Goal: Complete application form: Complete application form

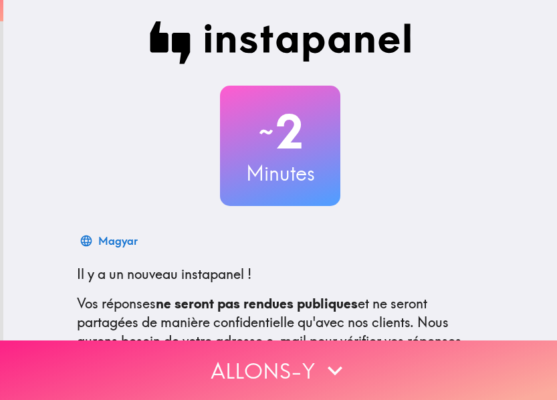
click at [390, 357] on button "Allons-y" at bounding box center [278, 370] width 557 height 60
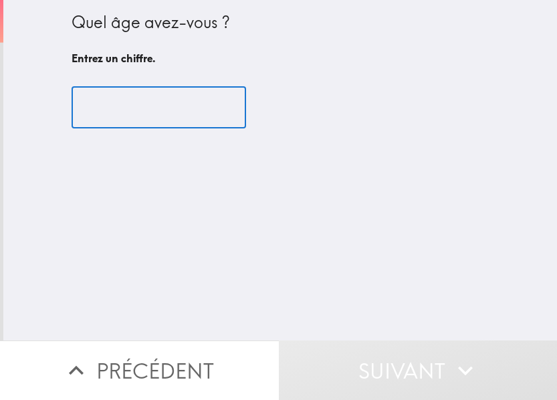
click at [138, 114] on input "number" at bounding box center [159, 107] width 175 height 41
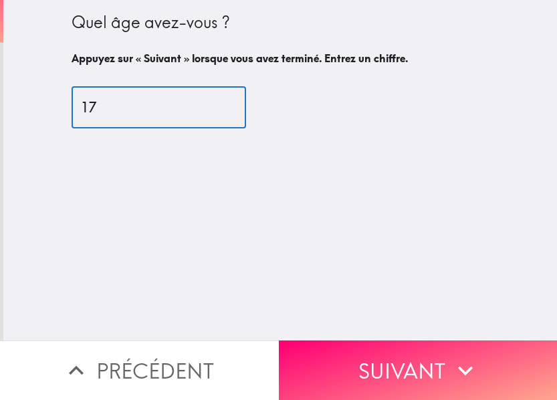
type input "17"
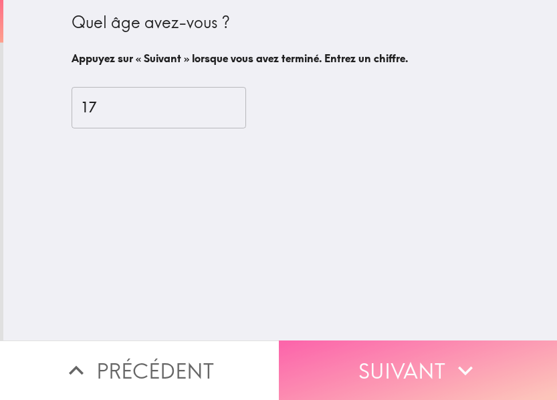
click at [488, 360] on button "Suivant" at bounding box center [418, 370] width 279 height 60
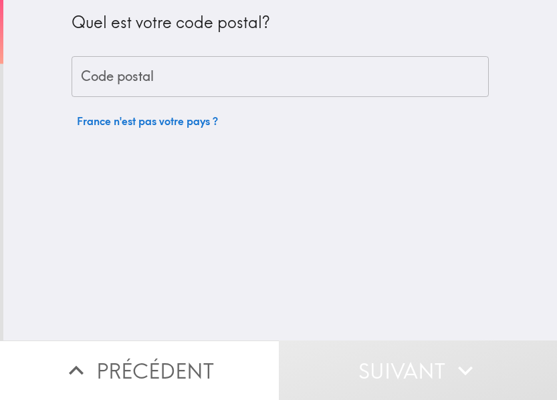
click at [140, 82] on input "Code postal" at bounding box center [280, 76] width 417 height 41
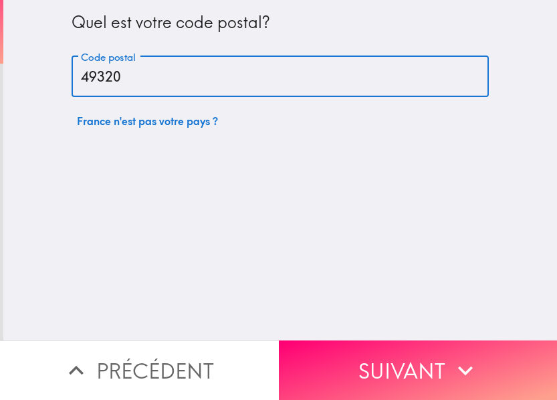
type input "49320"
click at [441, 355] on button "Suivant" at bounding box center [418, 370] width 279 height 60
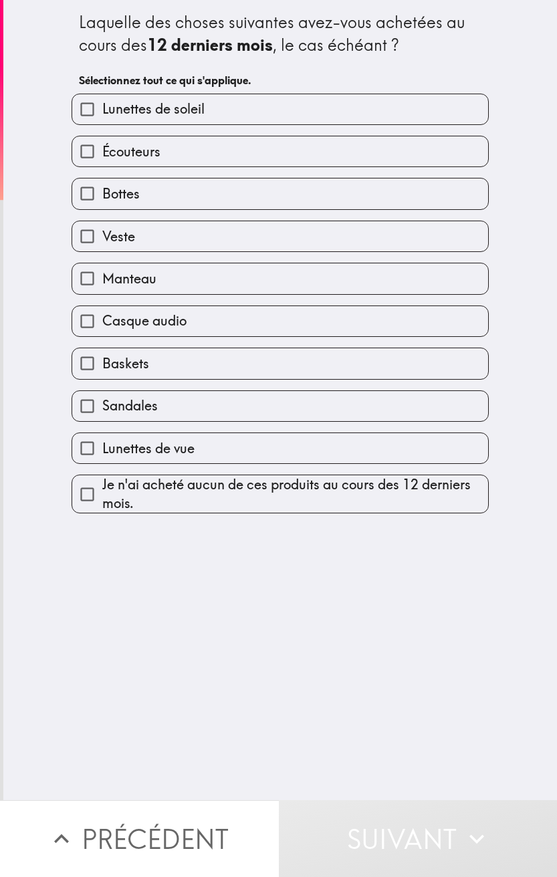
click at [154, 114] on span "Lunettes de soleil" at bounding box center [153, 109] width 102 height 19
click at [102, 114] on input "Lunettes de soleil" at bounding box center [87, 109] width 30 height 30
checkbox input "true"
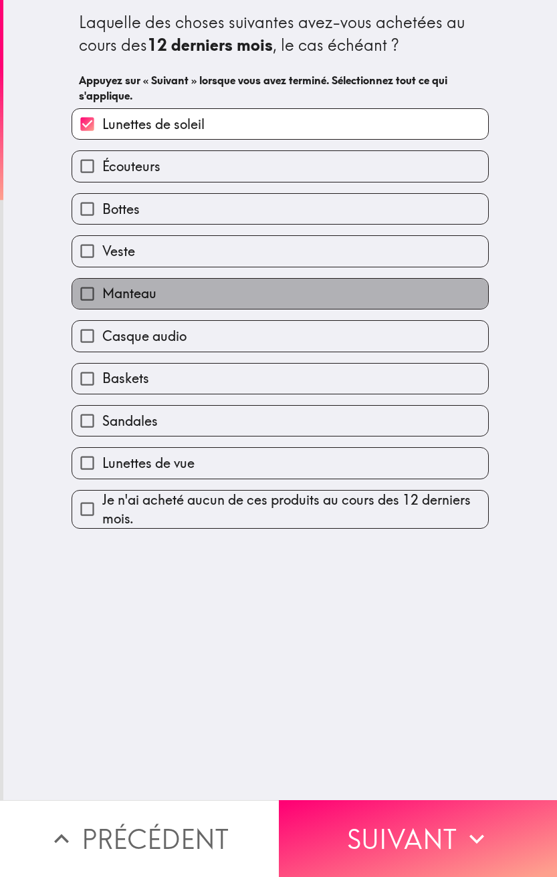
click at [153, 288] on label "Manteau" at bounding box center [280, 294] width 416 height 30
click at [102, 288] on input "Manteau" at bounding box center [87, 294] width 30 height 30
checkbox input "true"
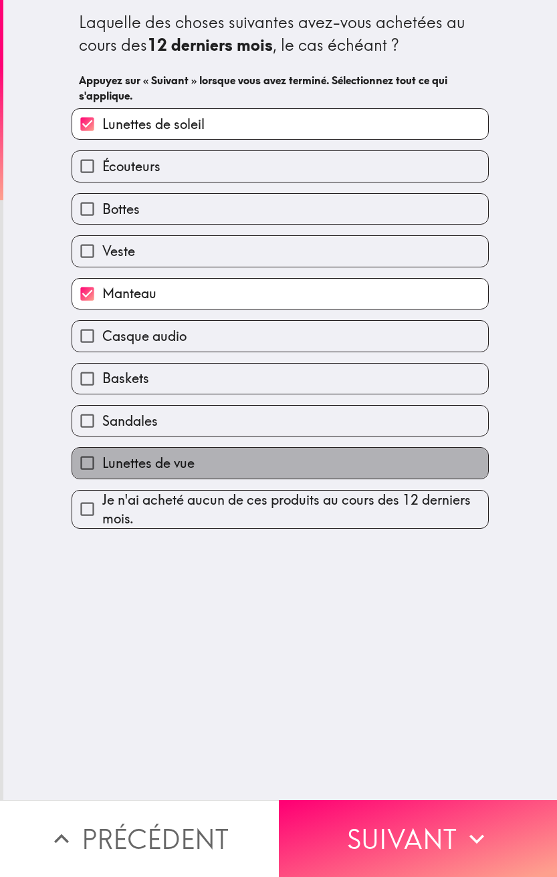
click at [126, 399] on span "Lunettes de vue" at bounding box center [148, 463] width 92 height 19
click at [102, 399] on input "Lunettes de vue" at bounding box center [87, 463] width 30 height 30
checkbox input "true"
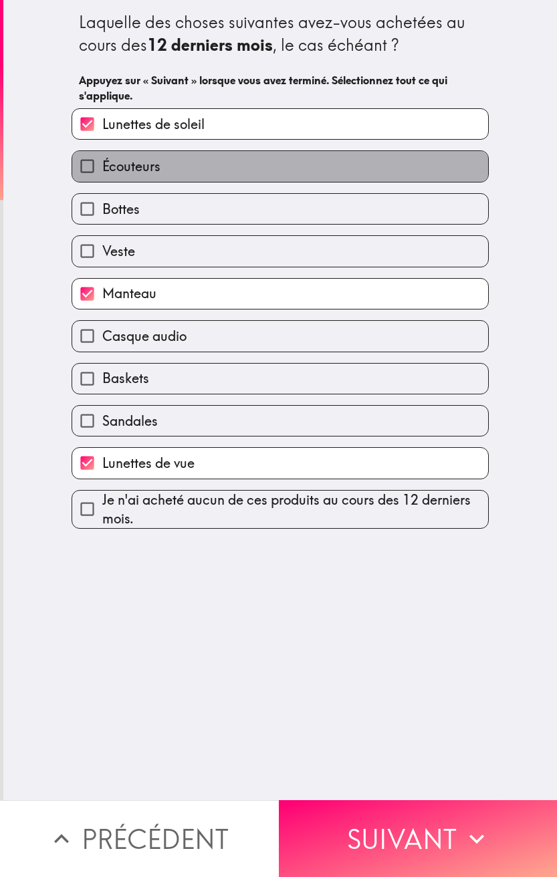
click at [151, 167] on label "Écouteurs" at bounding box center [280, 166] width 416 height 30
click at [102, 167] on input "Écouteurs" at bounding box center [87, 166] width 30 height 30
checkbox input "true"
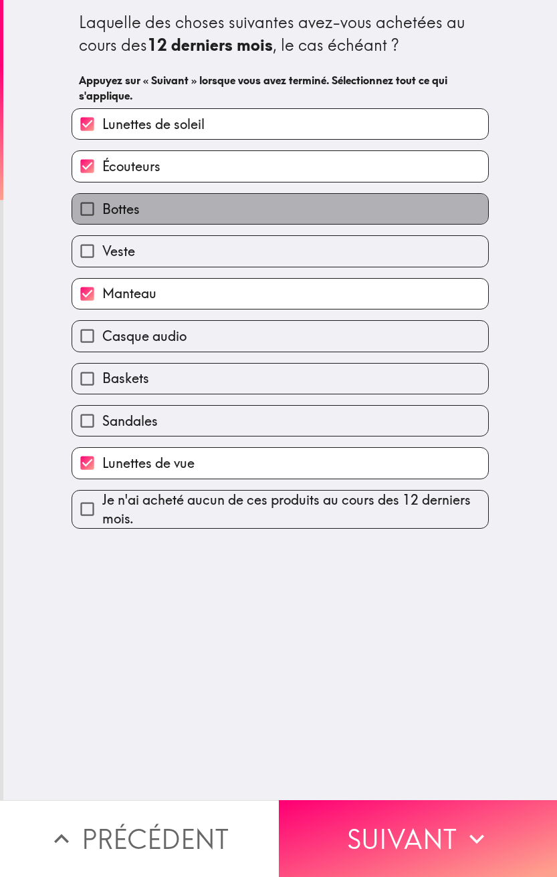
click at [143, 214] on label "Bottes" at bounding box center [280, 209] width 416 height 30
click at [102, 214] on input "Bottes" at bounding box center [87, 209] width 30 height 30
checkbox input "true"
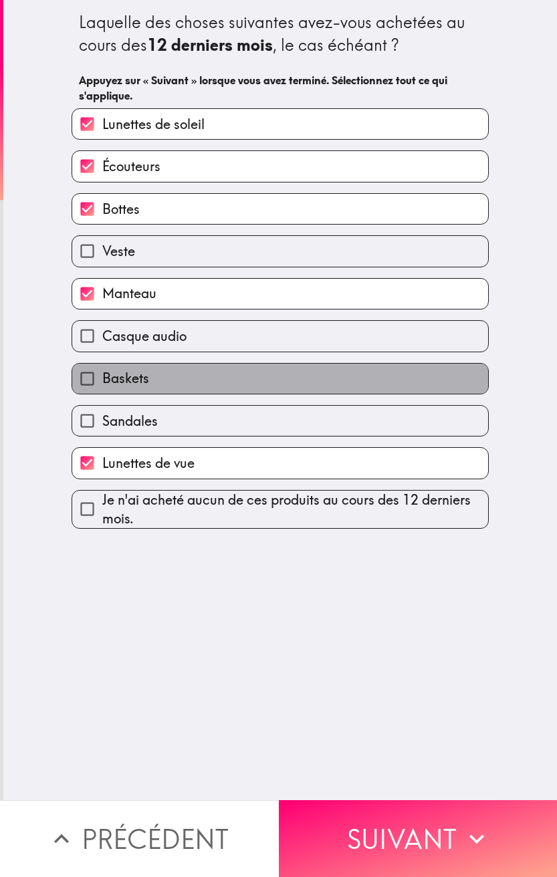
click at [135, 381] on span "Baskets" at bounding box center [125, 378] width 47 height 19
click at [102, 381] on input "Baskets" at bounding box center [87, 379] width 30 height 30
checkbox input "true"
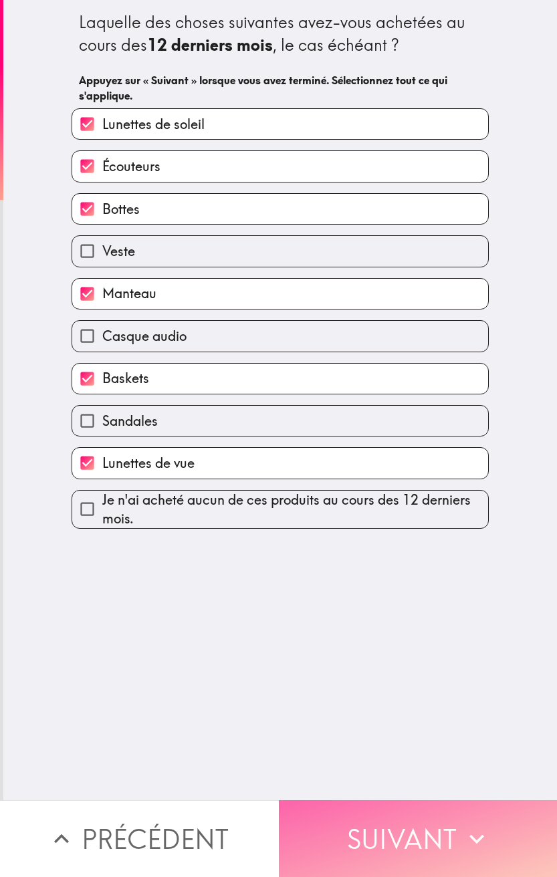
click at [380, 399] on button "Suivant" at bounding box center [418, 839] width 279 height 77
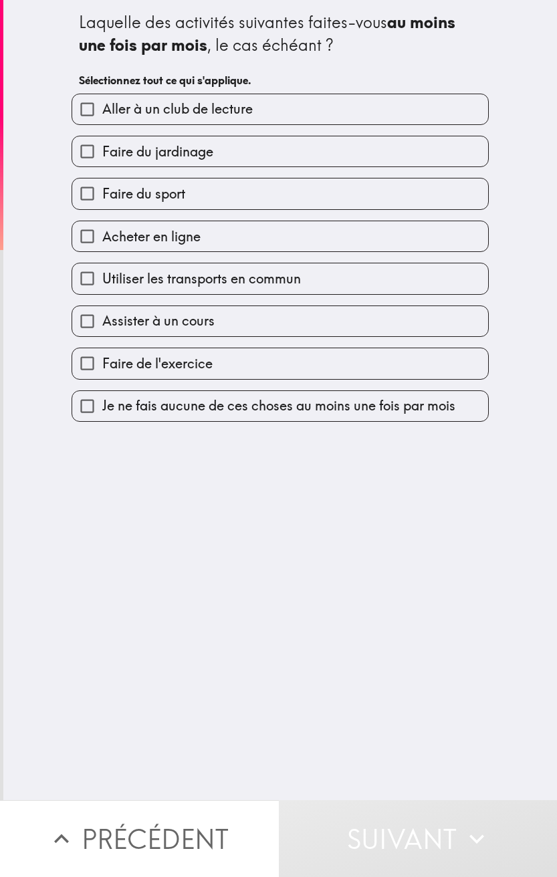
drag, startPoint x: 134, startPoint y: 364, endPoint x: 132, endPoint y: 350, distance: 14.3
click at [134, 364] on span "Faire de l'exercice" at bounding box center [157, 363] width 110 height 19
click at [102, 364] on input "Faire de l'exercice" at bounding box center [87, 363] width 30 height 30
checkbox input "true"
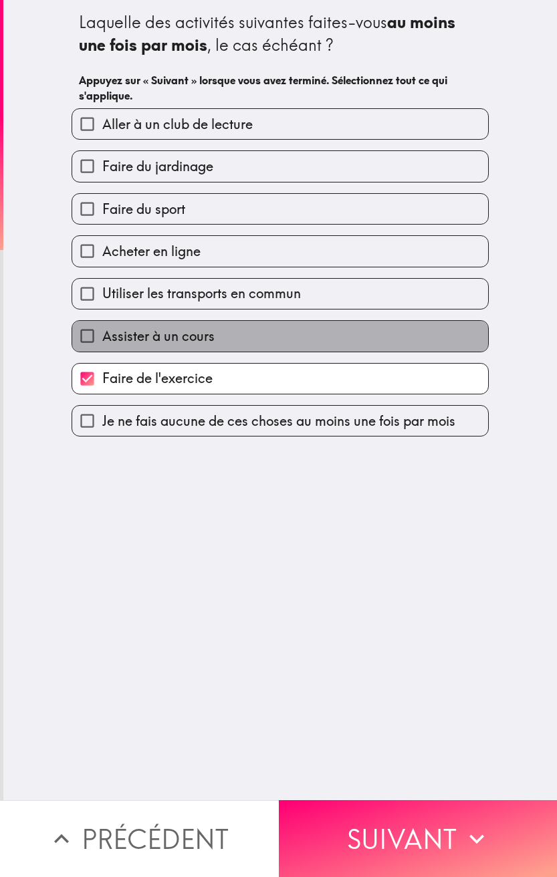
drag, startPoint x: 129, startPoint y: 328, endPoint x: 126, endPoint y: 298, distance: 30.2
click at [129, 327] on span "Assister à un cours" at bounding box center [158, 336] width 112 height 19
click at [102, 327] on input "Assister à un cours" at bounding box center [87, 336] width 30 height 30
checkbox input "true"
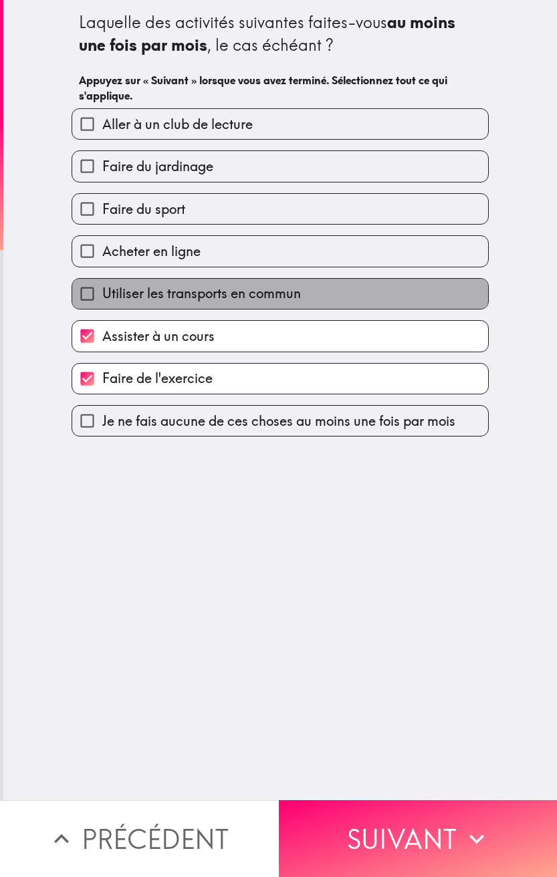
drag, startPoint x: 126, startPoint y: 298, endPoint x: 125, endPoint y: 247, distance: 50.8
click at [126, 295] on span "Utiliser les transports en commun" at bounding box center [201, 293] width 199 height 19
click at [102, 295] on input "Utiliser les transports en commun" at bounding box center [87, 294] width 30 height 30
checkbox input "true"
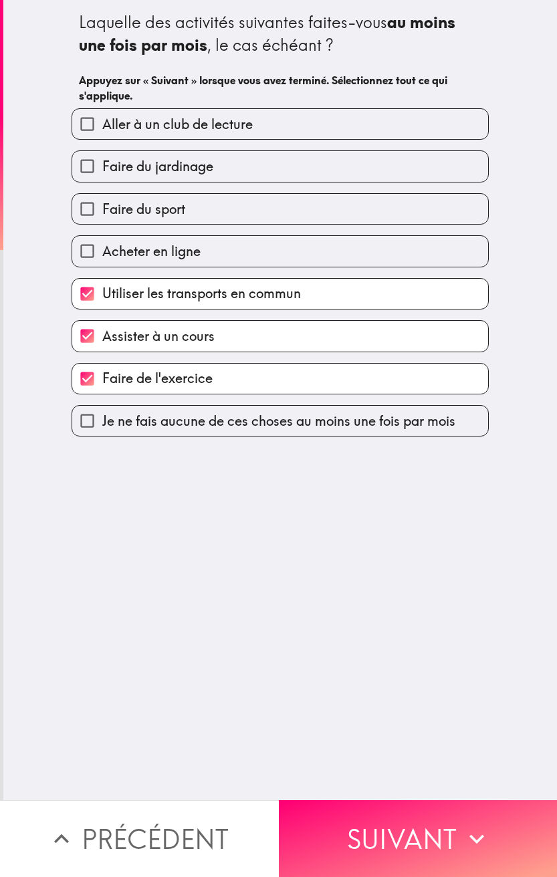
click at [125, 247] on span "Acheter en ligne" at bounding box center [151, 251] width 98 height 19
click at [102, 247] on input "Acheter en ligne" at bounding box center [87, 251] width 30 height 30
checkbox input "true"
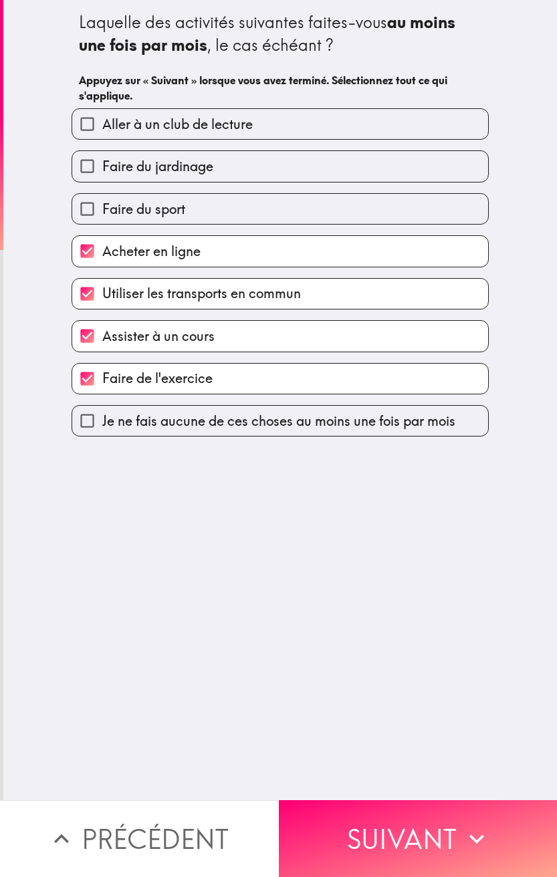
click at [125, 197] on label "Faire du sport" at bounding box center [280, 209] width 416 height 30
click at [102, 197] on input "Faire du sport" at bounding box center [87, 209] width 30 height 30
checkbox input "true"
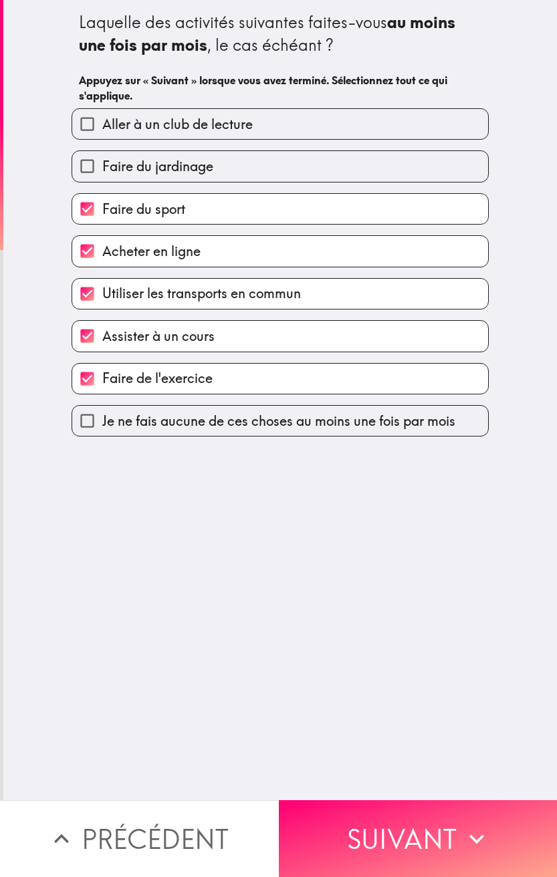
click at [125, 162] on span "Faire du jardinage" at bounding box center [157, 166] width 111 height 19
click at [102, 162] on input "Faire du jardinage" at bounding box center [87, 166] width 30 height 30
checkbox input "true"
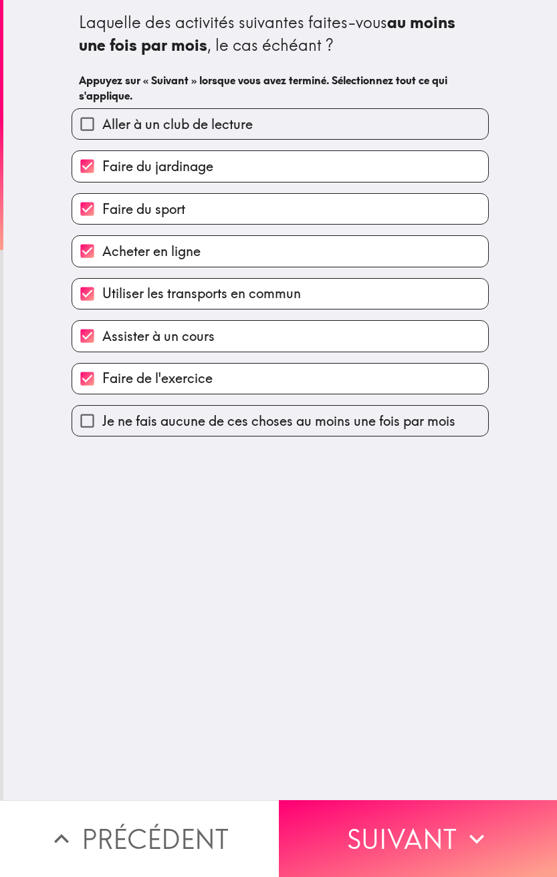
click at [122, 138] on label "Aller à un club de lecture" at bounding box center [280, 124] width 416 height 30
click at [102, 138] on input "Aller à un club de lecture" at bounding box center [87, 124] width 30 height 30
checkbox input "true"
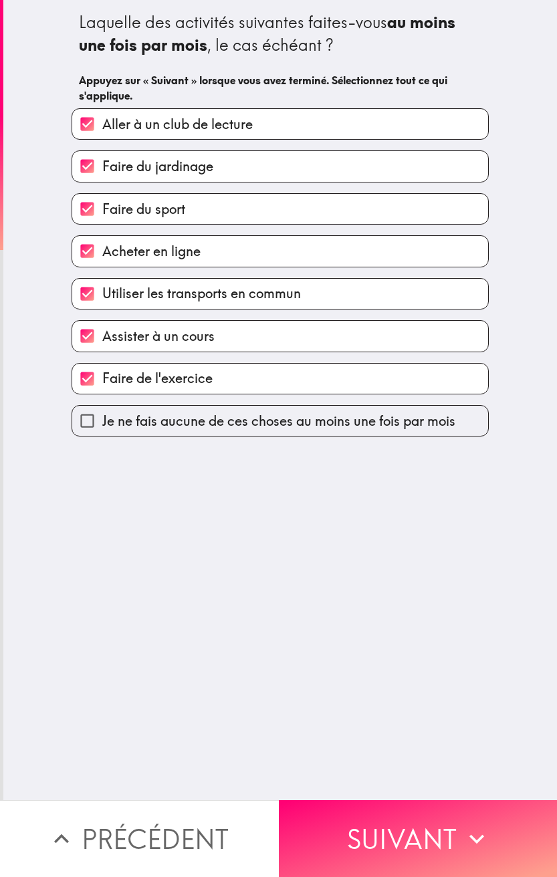
drag, startPoint x: 151, startPoint y: 167, endPoint x: 153, endPoint y: 181, distance: 14.2
click at [151, 167] on span "Faire du jardinage" at bounding box center [157, 166] width 111 height 19
click at [102, 167] on input "Faire du jardinage" at bounding box center [87, 166] width 30 height 30
checkbox input "false"
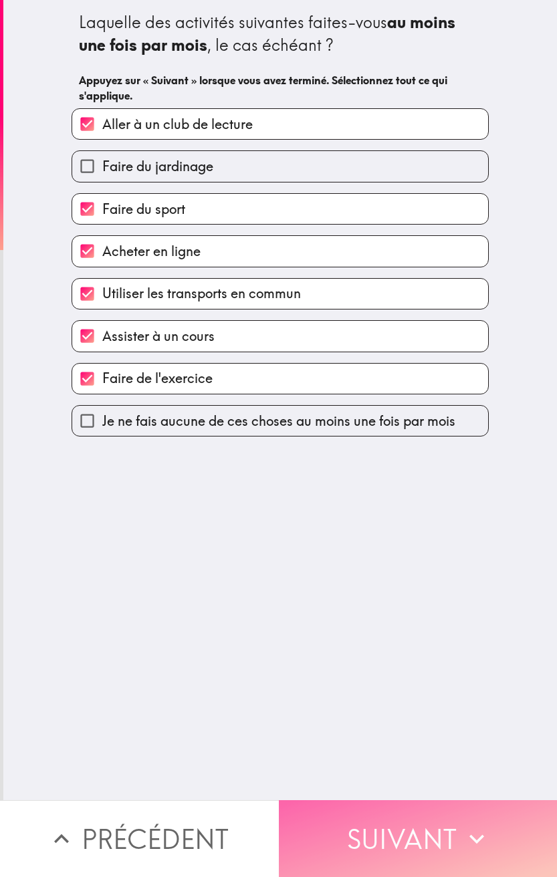
click at [403, 399] on button "Suivant" at bounding box center [418, 839] width 279 height 77
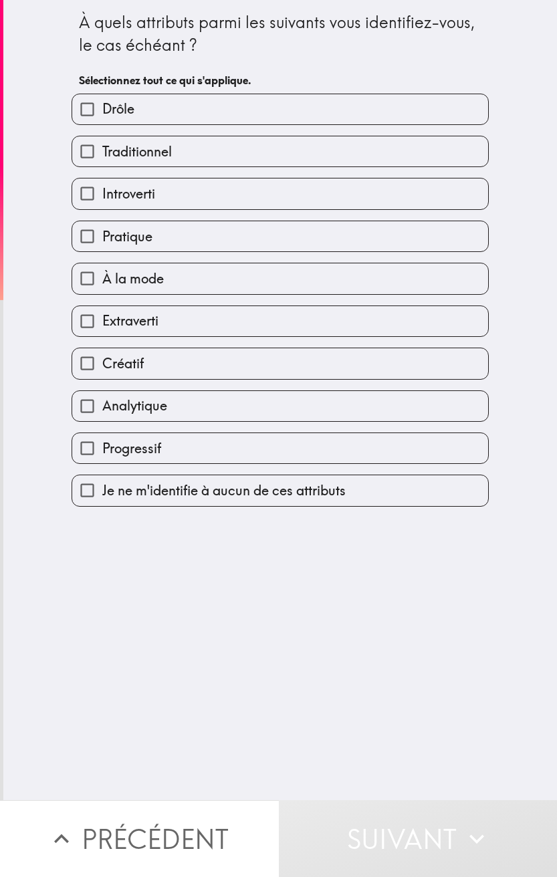
drag, startPoint x: 131, startPoint y: 362, endPoint x: 134, endPoint y: 340, distance: 21.6
click at [131, 362] on span "Créatif" at bounding box center [122, 363] width 41 height 19
click at [102, 362] on input "Créatif" at bounding box center [87, 363] width 30 height 30
checkbox input "true"
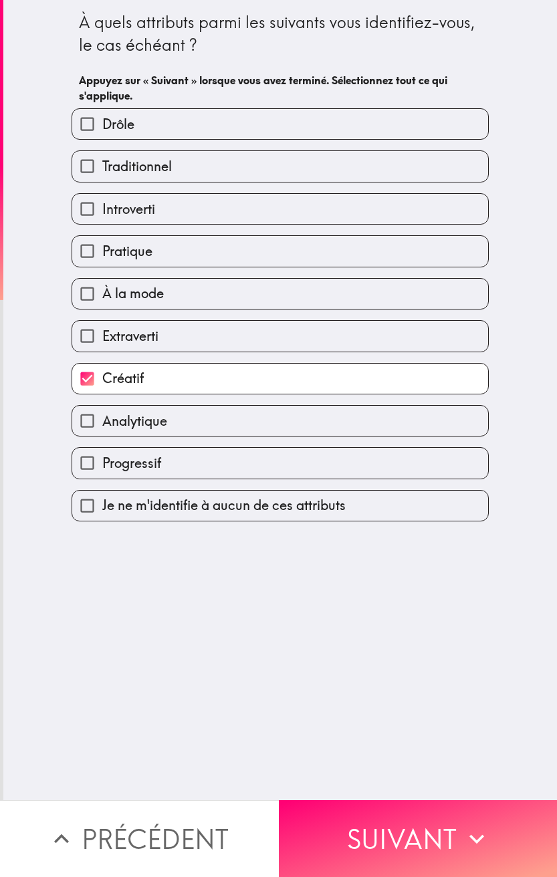
click at [132, 327] on span "Extraverti" at bounding box center [130, 336] width 56 height 19
click at [102, 326] on input "Extraverti" at bounding box center [87, 336] width 30 height 30
checkbox input "true"
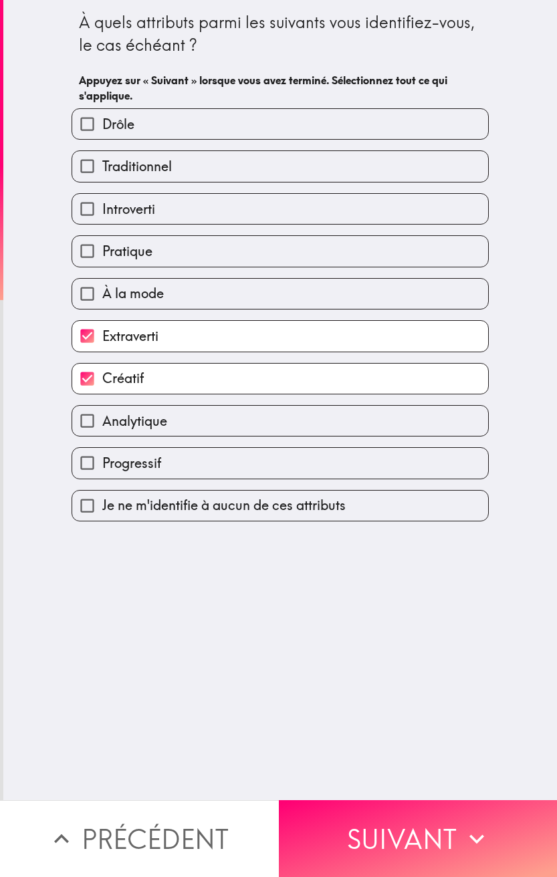
click at [132, 310] on div "Extraverti" at bounding box center [275, 331] width 428 height 42
drag, startPoint x: 130, startPoint y: 296, endPoint x: 128, endPoint y: 285, distance: 11.5
click at [130, 296] on span "À la mode" at bounding box center [133, 293] width 62 height 19
click at [102, 296] on input "À la mode" at bounding box center [87, 294] width 30 height 30
checkbox input "true"
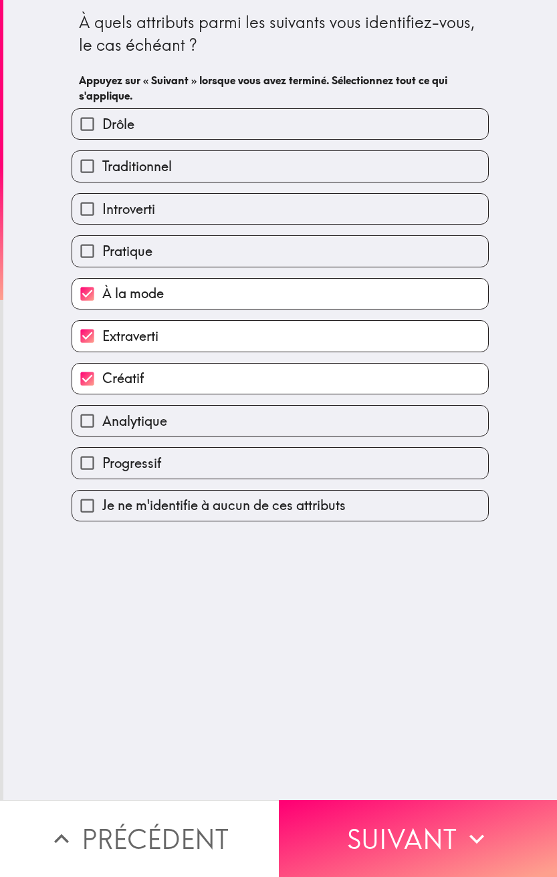
click at [122, 257] on span "Pratique" at bounding box center [127, 251] width 50 height 19
click at [102, 257] on input "Pratique" at bounding box center [87, 251] width 30 height 30
checkbox input "true"
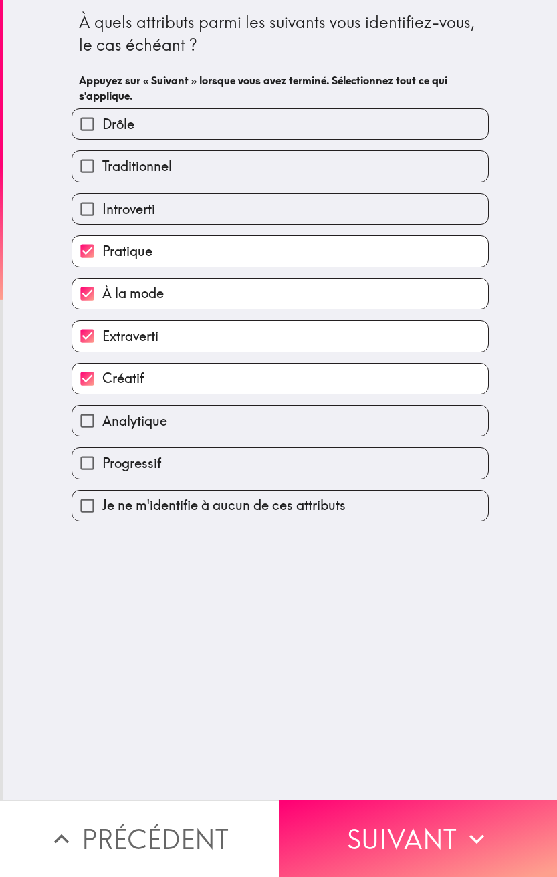
click at [158, 399] on label "Analytique" at bounding box center [280, 421] width 416 height 30
click at [102, 399] on input "Analytique" at bounding box center [87, 421] width 30 height 30
checkbox input "true"
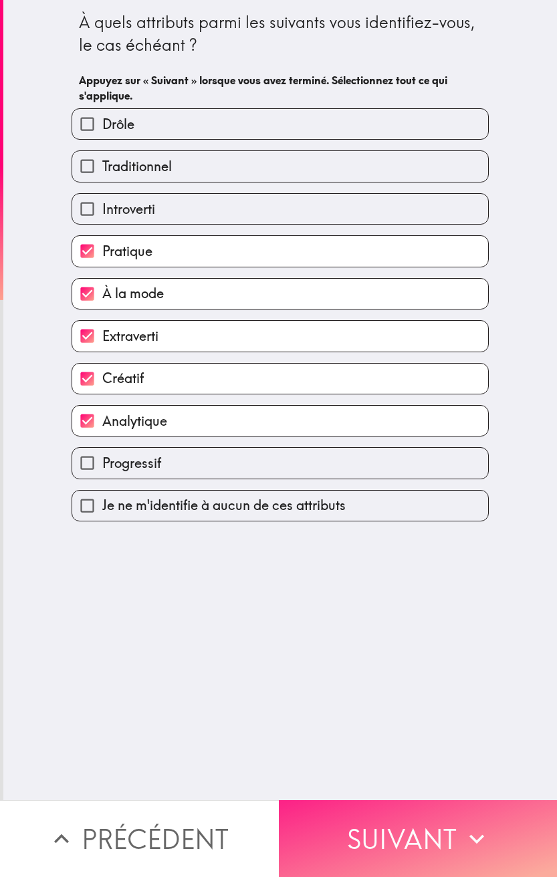
click at [406, 399] on button "Suivant" at bounding box center [418, 839] width 279 height 77
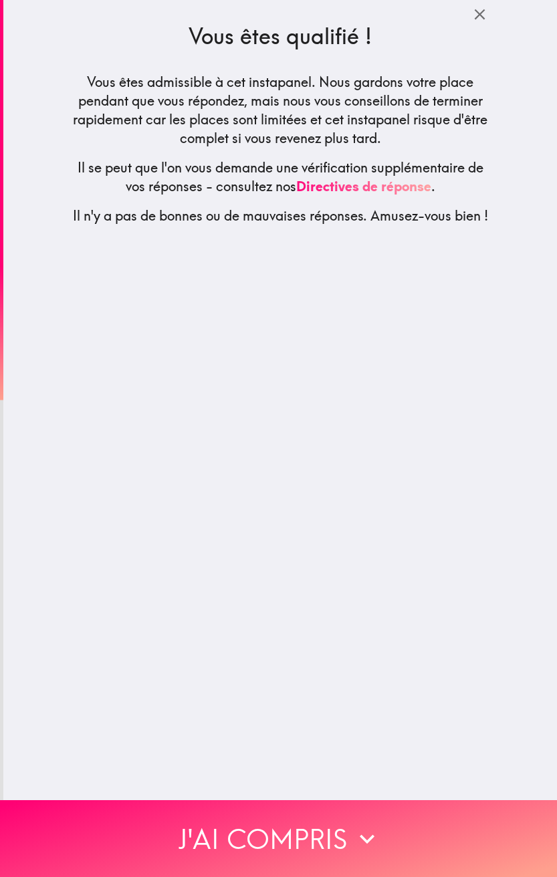
drag, startPoint x: 391, startPoint y: 836, endPoint x: 371, endPoint y: 751, distance: 87.3
click at [391, 399] on button "J'ai compris" at bounding box center [278, 839] width 557 height 77
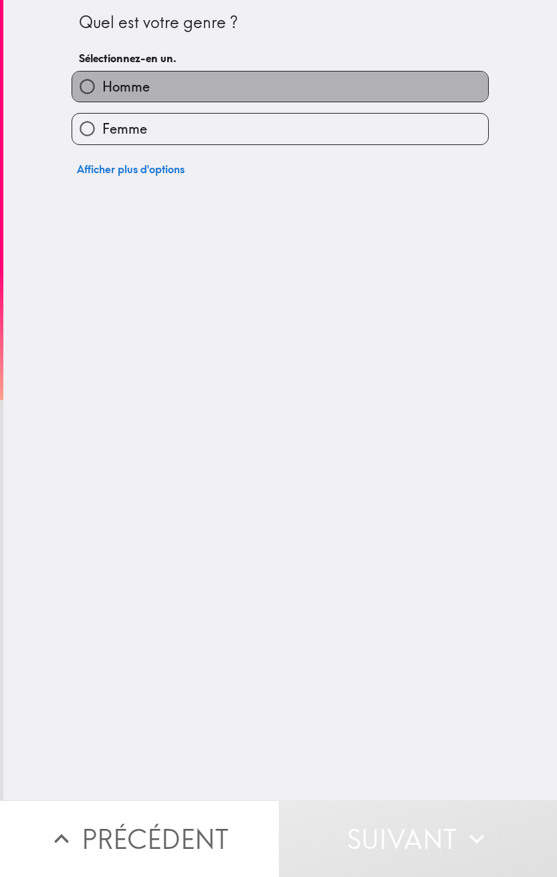
click at [193, 82] on label "Homme" at bounding box center [280, 87] width 416 height 30
click at [102, 82] on input "Homme" at bounding box center [87, 87] width 30 height 30
radio input "true"
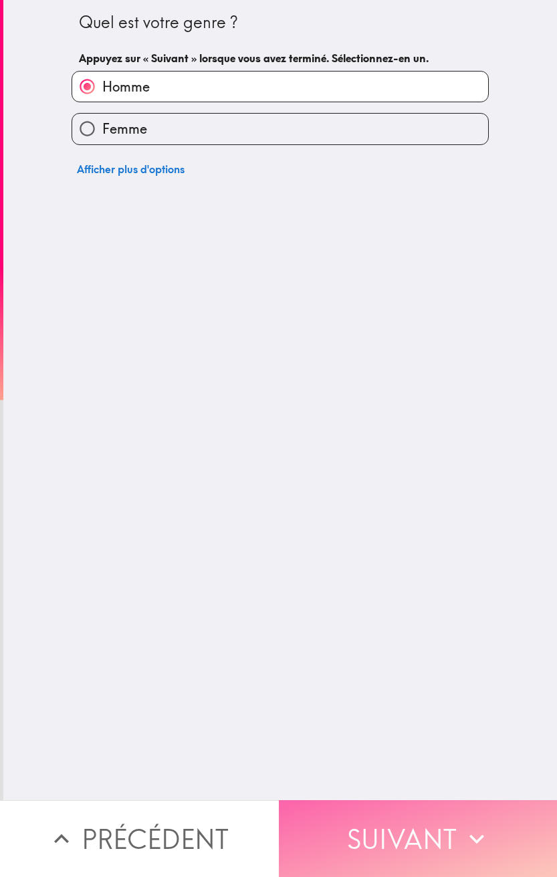
click at [420, 399] on button "Suivant" at bounding box center [418, 839] width 279 height 77
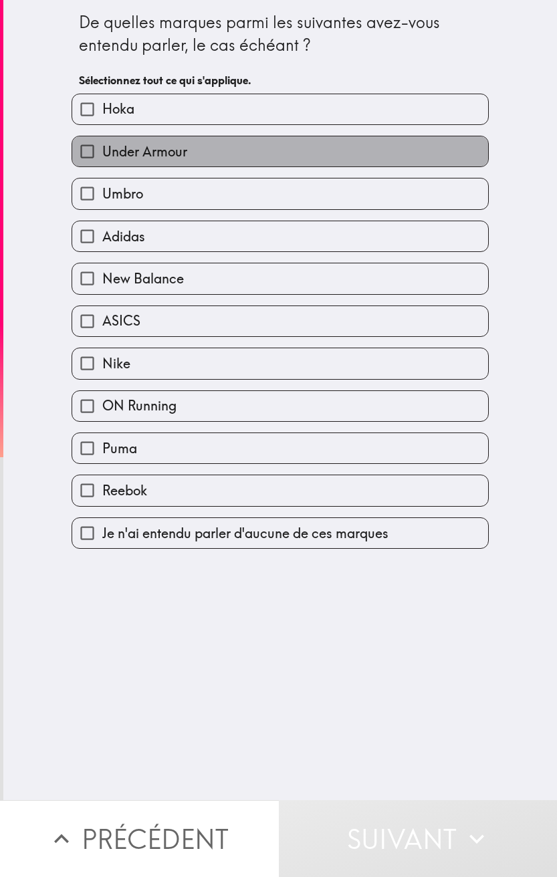
click at [156, 152] on span "Under Armour" at bounding box center [144, 151] width 85 height 19
click at [102, 152] on input "Under Armour" at bounding box center [87, 151] width 30 height 30
checkbox input "true"
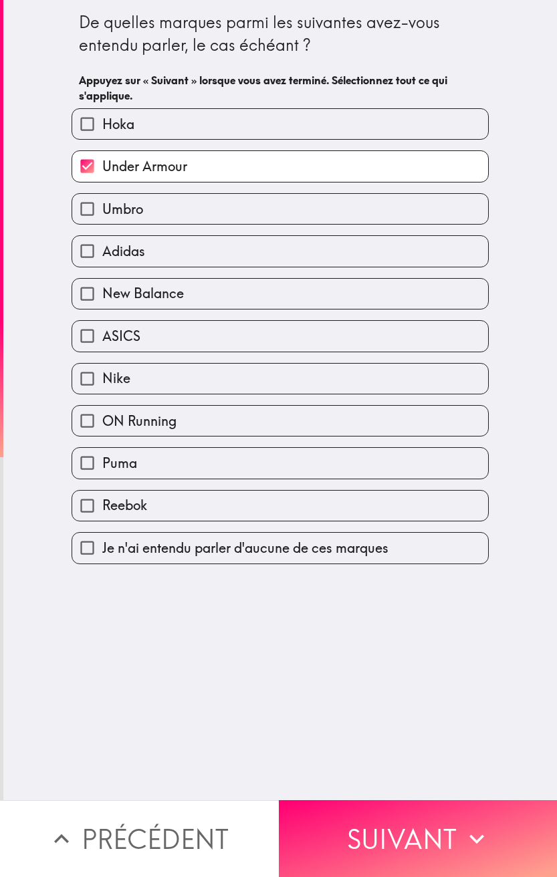
click at [169, 253] on label "Adidas" at bounding box center [280, 251] width 416 height 30
click at [102, 253] on input "Adidas" at bounding box center [87, 251] width 30 height 30
checkbox input "true"
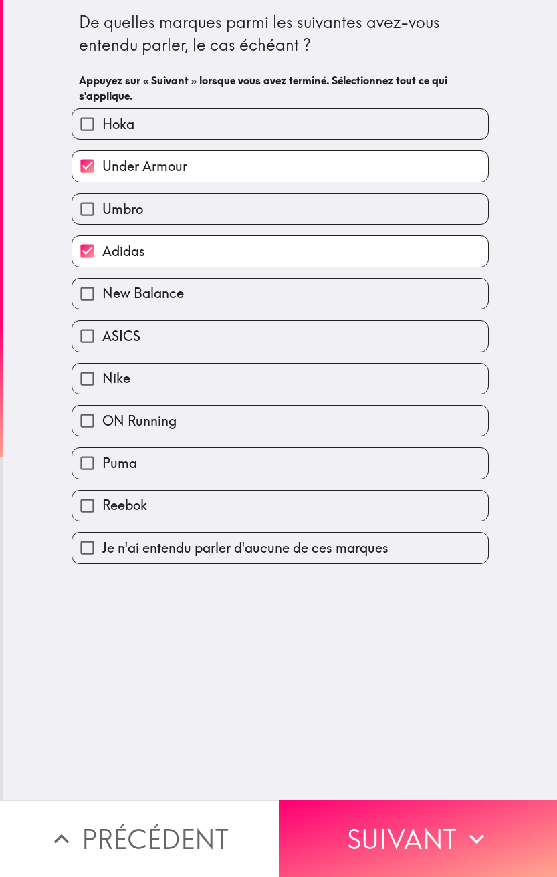
click at [164, 293] on span "New Balance" at bounding box center [143, 293] width 82 height 19
click at [102, 293] on input "New Balance" at bounding box center [87, 294] width 30 height 30
checkbox input "true"
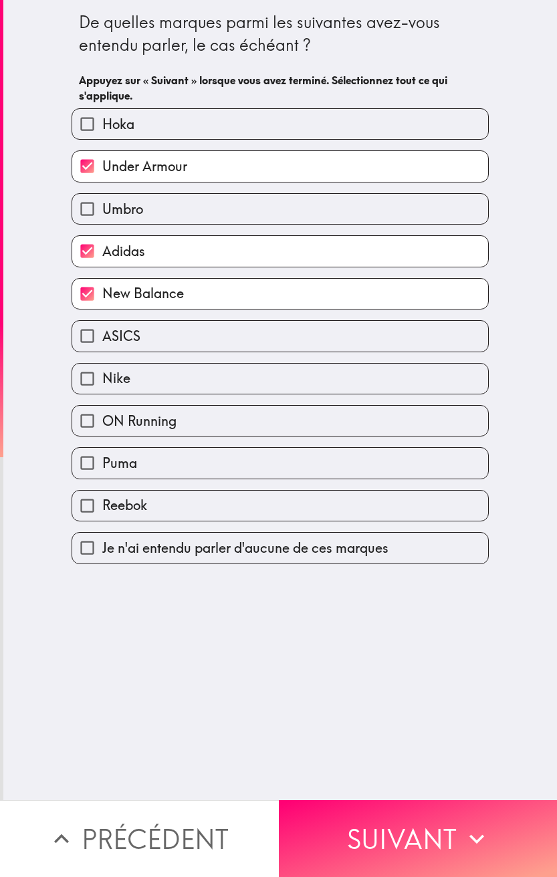
click at [161, 383] on label "Nike" at bounding box center [280, 379] width 416 height 30
click at [102, 383] on input "Nike" at bounding box center [87, 379] width 30 height 30
checkbox input "true"
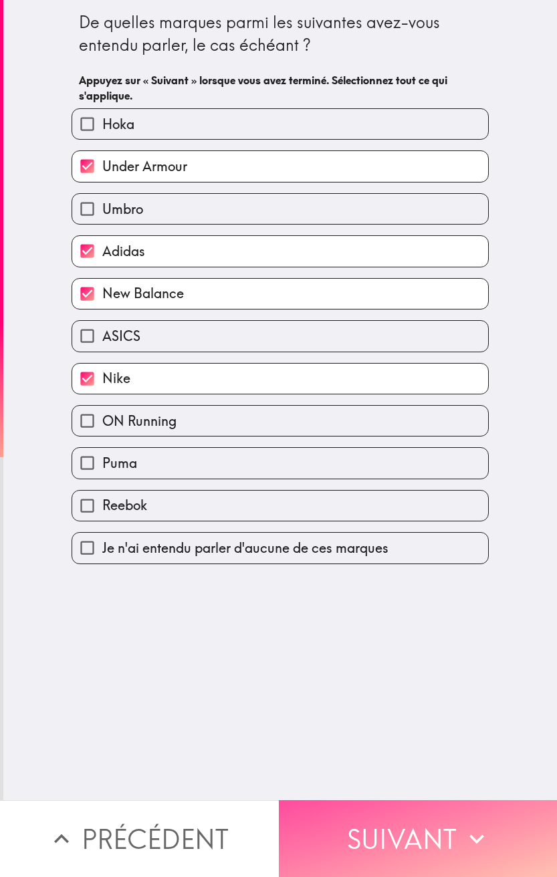
drag, startPoint x: 384, startPoint y: 816, endPoint x: 361, endPoint y: 748, distance: 71.9
click at [385, 399] on button "Suivant" at bounding box center [418, 839] width 279 height 77
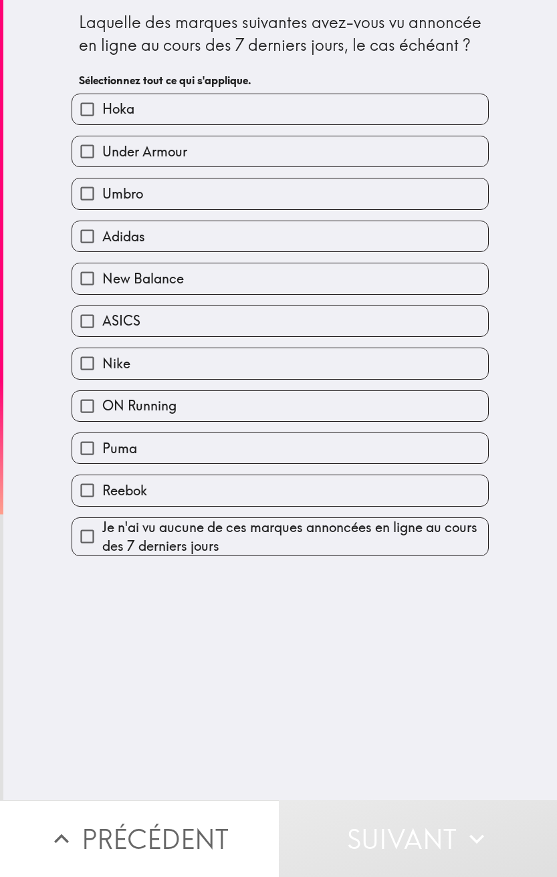
click at [216, 343] on div "Nike" at bounding box center [275, 358] width 428 height 42
click at [175, 284] on label "New Balance" at bounding box center [280, 278] width 416 height 30
click at [102, 284] on input "New Balance" at bounding box center [87, 278] width 30 height 30
checkbox input "true"
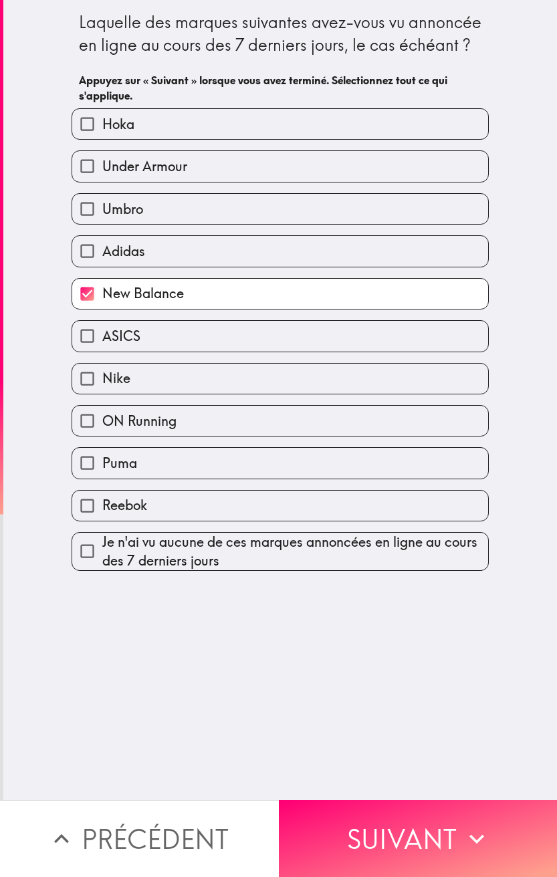
click at [138, 172] on span "Under Armour" at bounding box center [144, 166] width 85 height 19
click at [102, 172] on input "Under Armour" at bounding box center [87, 166] width 30 height 30
checkbox input "true"
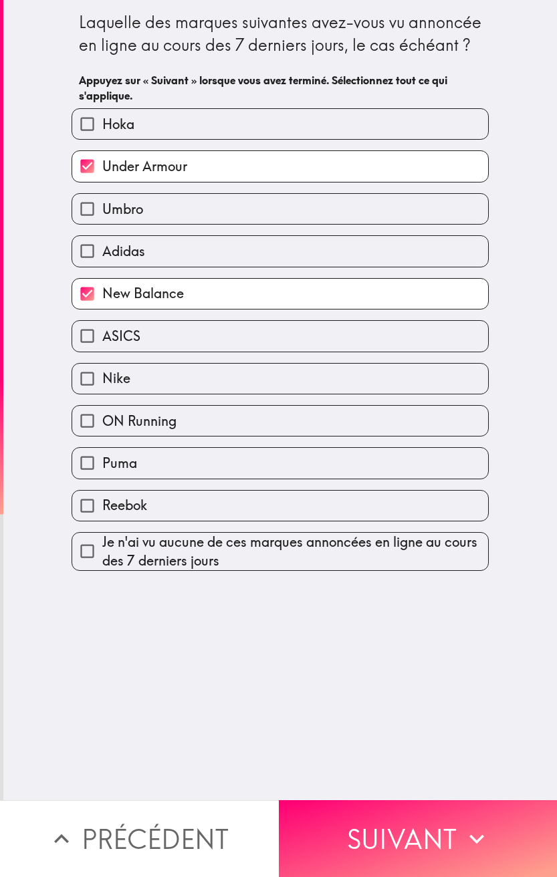
click at [126, 124] on label "Hoka" at bounding box center [280, 124] width 416 height 30
click at [102, 124] on input "Hoka" at bounding box center [87, 124] width 30 height 30
checkbox input "true"
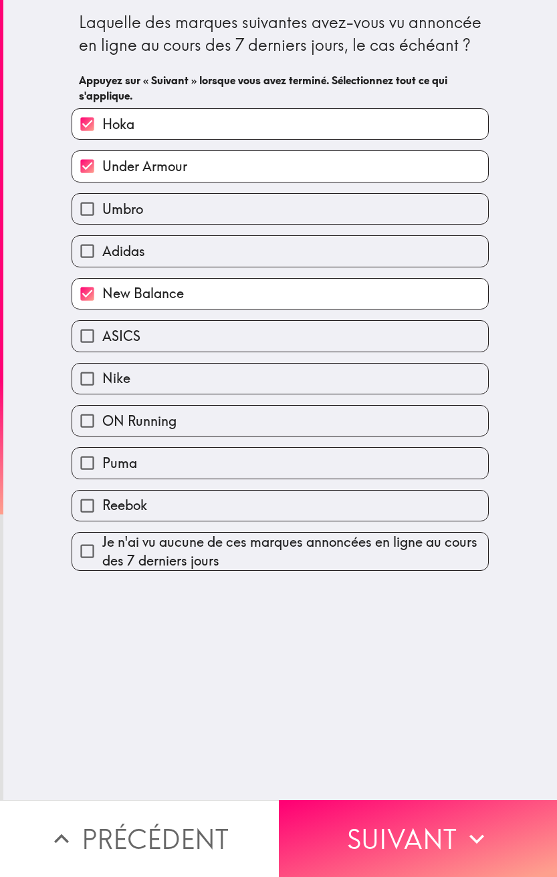
click at [255, 399] on span "Je n'ai vu aucune de ces marques annoncées en ligne au cours des 7 derniers jou…" at bounding box center [295, 551] width 386 height 37
click at [102, 399] on input "Je n'ai vu aucune de ces marques annoncées en ligne au cours des 7 derniers jou…" at bounding box center [87, 551] width 30 height 30
checkbox input "true"
checkbox input "false"
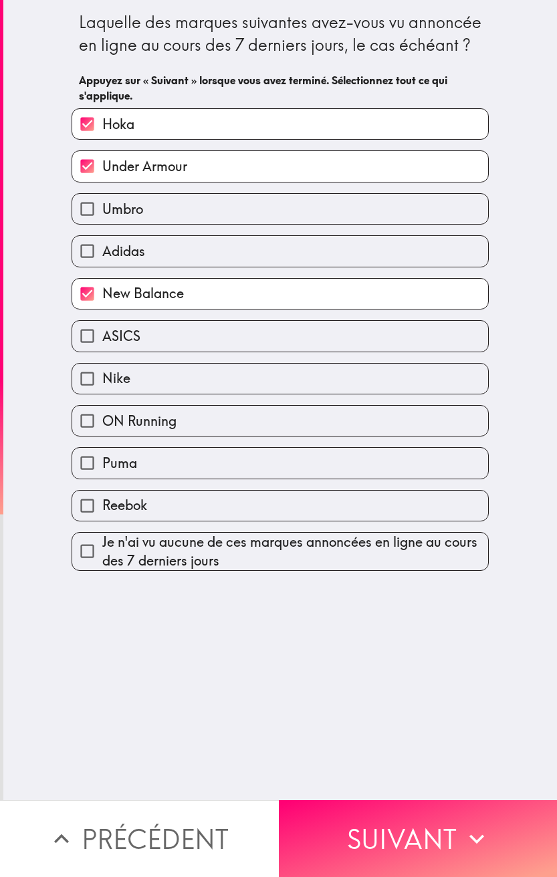
checkbox input "false"
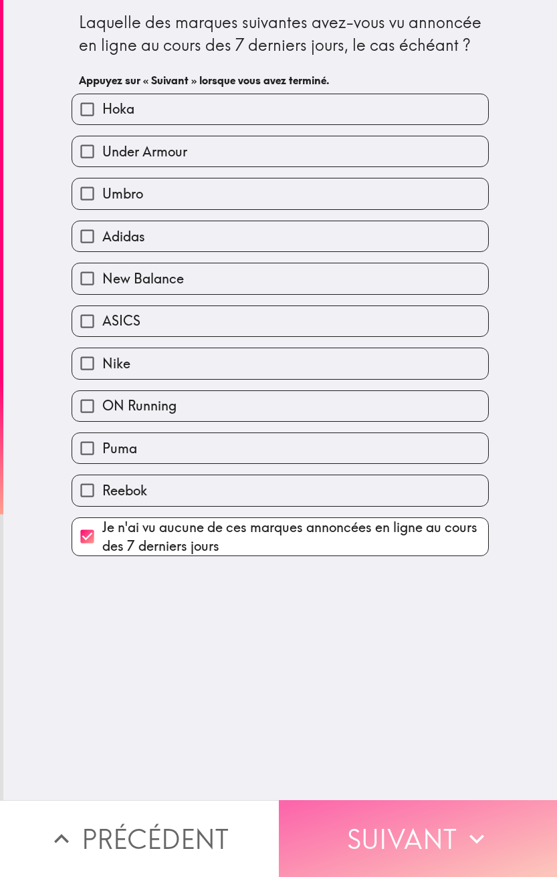
click at [373, 399] on button "Suivant" at bounding box center [418, 839] width 279 height 77
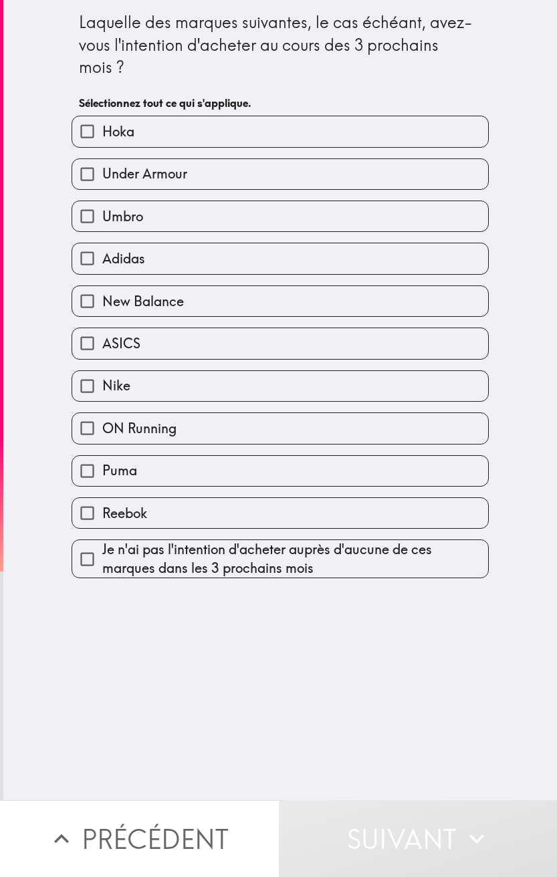
click at [153, 397] on label "Nike" at bounding box center [280, 386] width 416 height 30
click at [102, 397] on input "Nike" at bounding box center [87, 386] width 30 height 30
checkbox input "true"
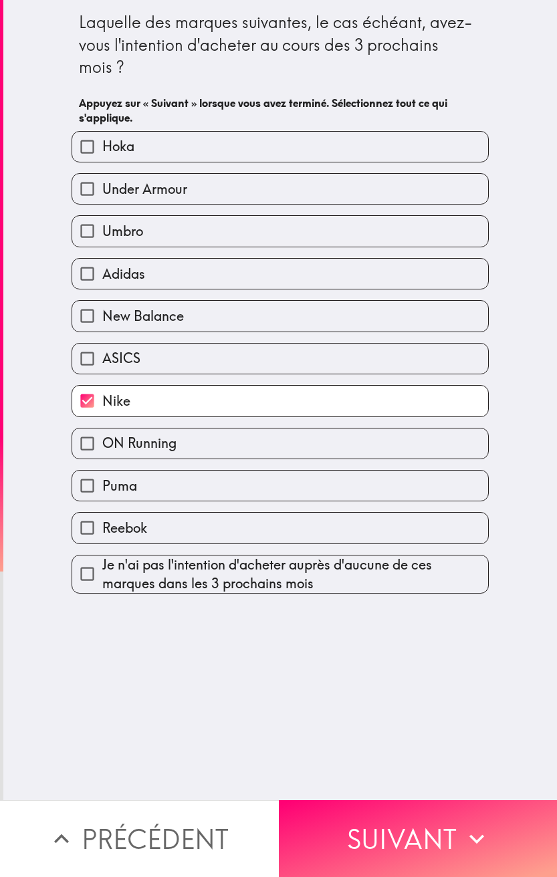
click at [142, 321] on span "New Balance" at bounding box center [143, 316] width 82 height 19
click at [102, 321] on input "New Balance" at bounding box center [87, 316] width 30 height 30
checkbox input "true"
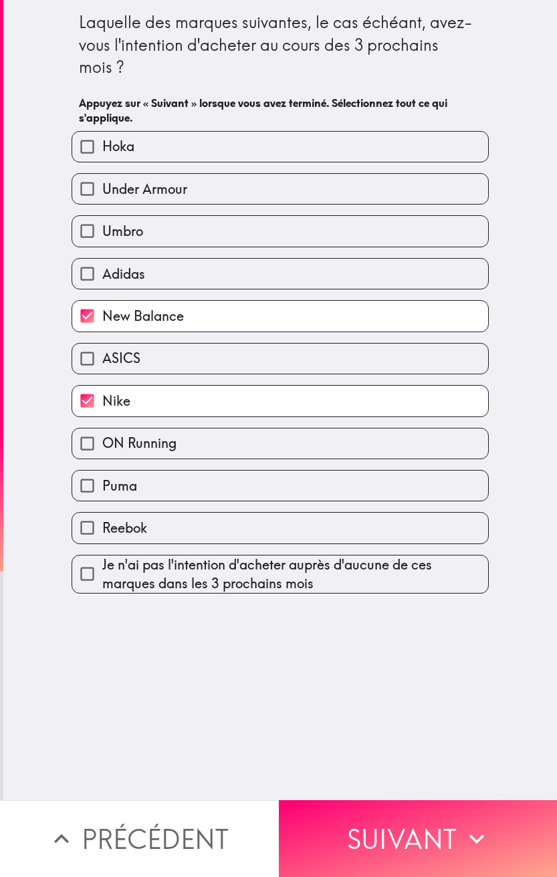
click at [128, 197] on span "Under Armour" at bounding box center [144, 189] width 85 height 19
click at [102, 197] on input "Under Armour" at bounding box center [87, 189] width 30 height 30
checkbox input "true"
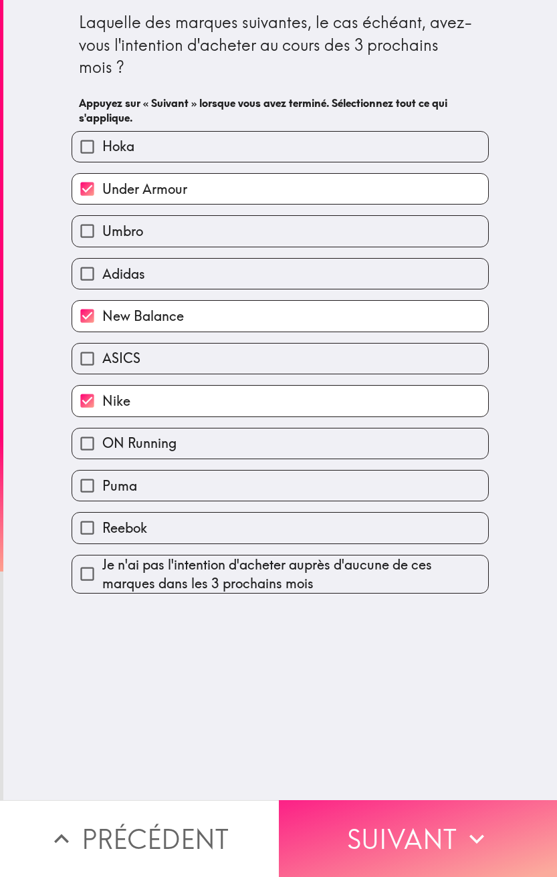
click at [403, 399] on button "Suivant" at bounding box center [418, 839] width 279 height 77
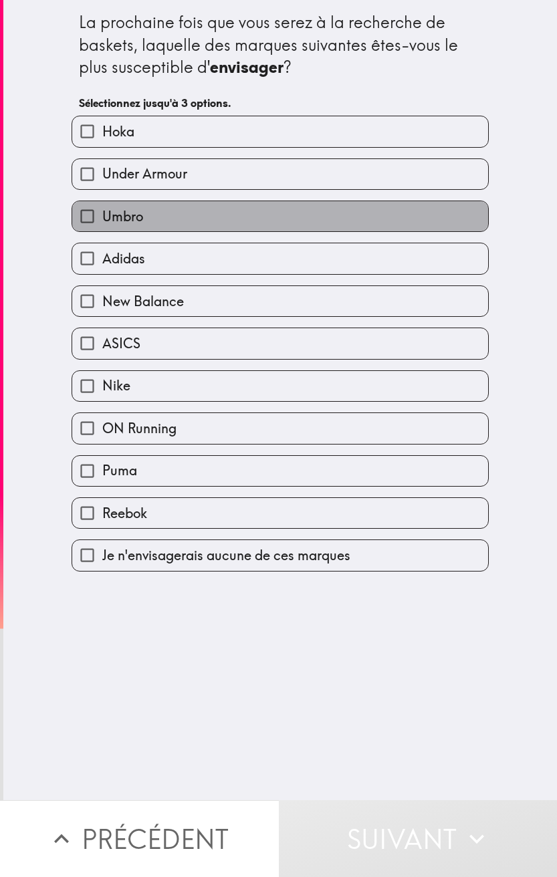
click at [226, 202] on label "Umbro" at bounding box center [280, 216] width 416 height 30
click at [102, 202] on input "Umbro" at bounding box center [87, 216] width 30 height 30
checkbox input "true"
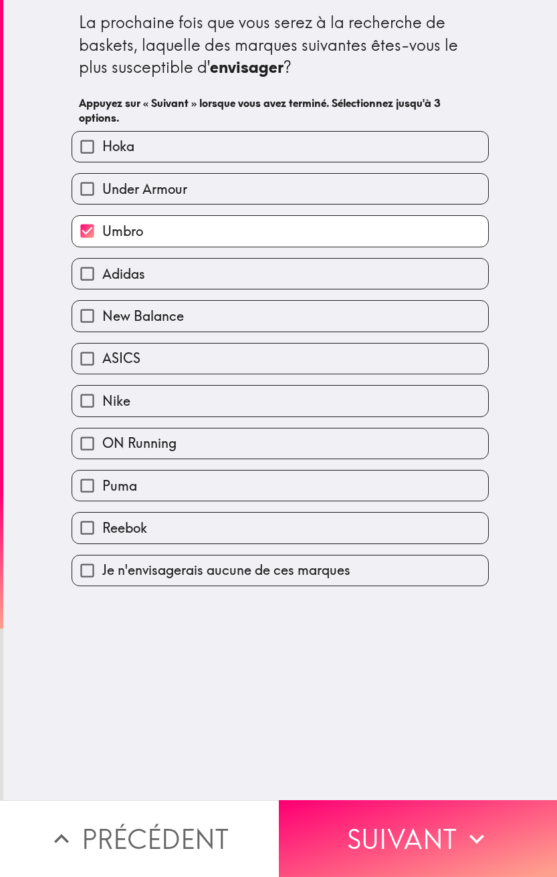
click at [207, 175] on label "Under Armour" at bounding box center [280, 189] width 416 height 30
click at [102, 175] on input "Under Armour" at bounding box center [87, 189] width 30 height 30
checkbox input "true"
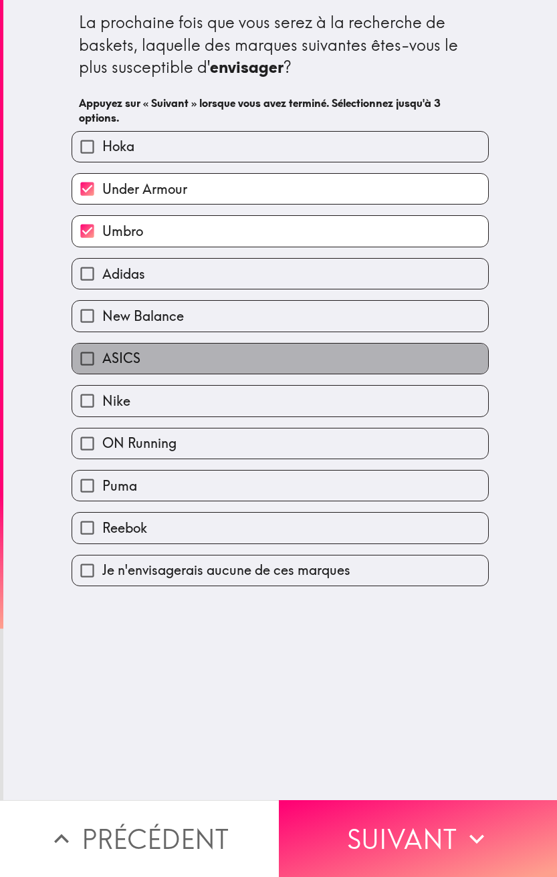
click at [223, 361] on label "ASICS" at bounding box center [280, 359] width 416 height 30
click at [102, 361] on input "ASICS" at bounding box center [87, 359] width 30 height 30
checkbox input "true"
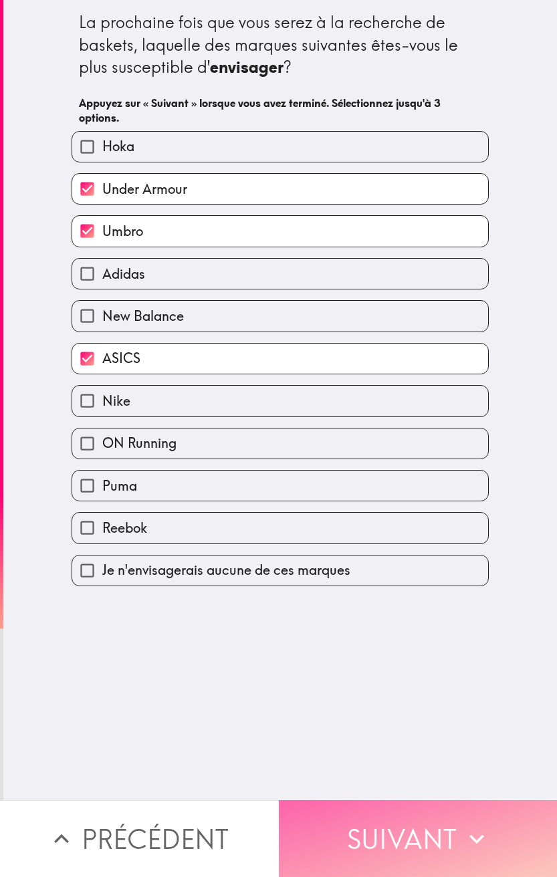
click at [391, 399] on button "Suivant" at bounding box center [418, 839] width 279 height 77
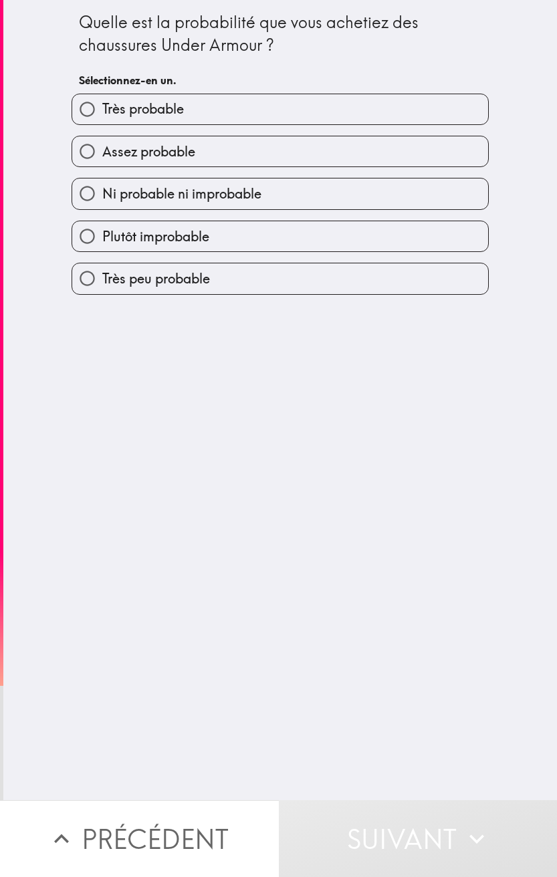
click at [219, 142] on label "Assez probable" at bounding box center [280, 151] width 416 height 30
click at [102, 142] on input "Assez probable" at bounding box center [87, 151] width 30 height 30
radio input "true"
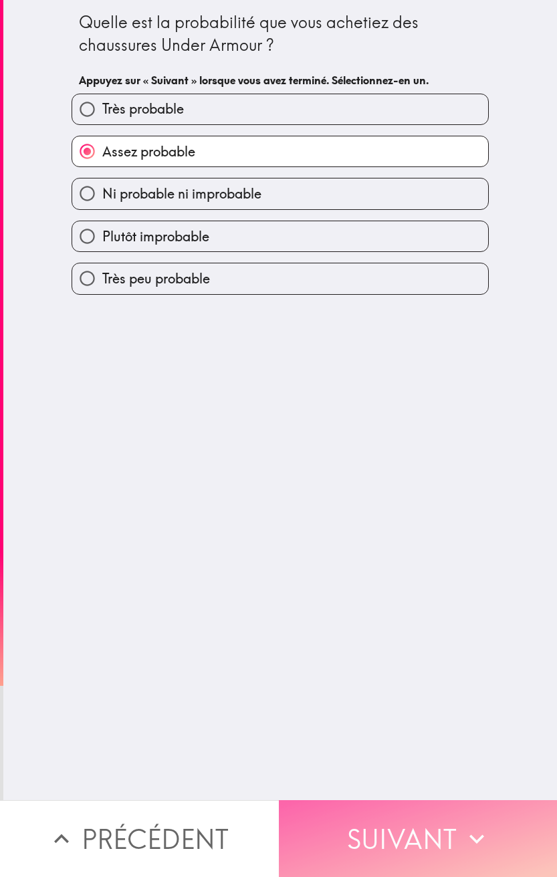
click at [455, 399] on button "Suivant" at bounding box center [418, 839] width 279 height 77
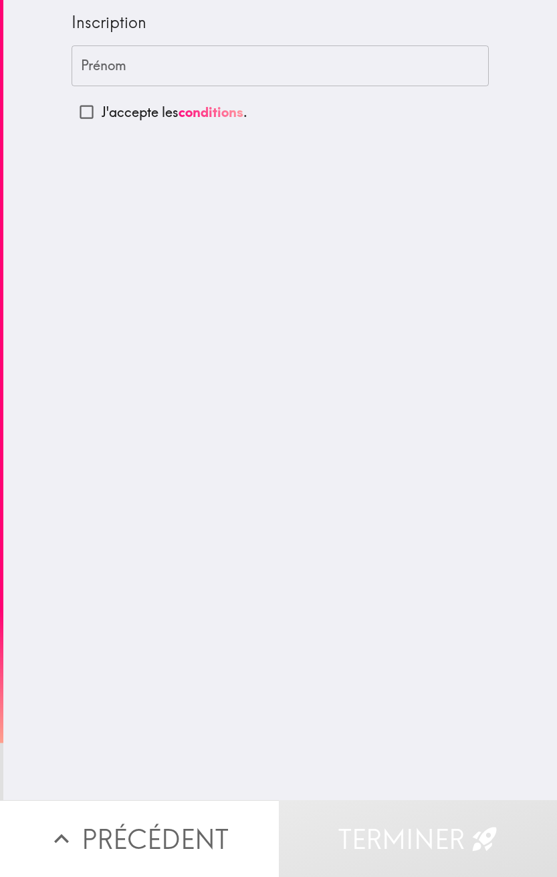
click at [72, 110] on input "J'accepte les conditions ." at bounding box center [87, 112] width 30 height 30
checkbox input "true"
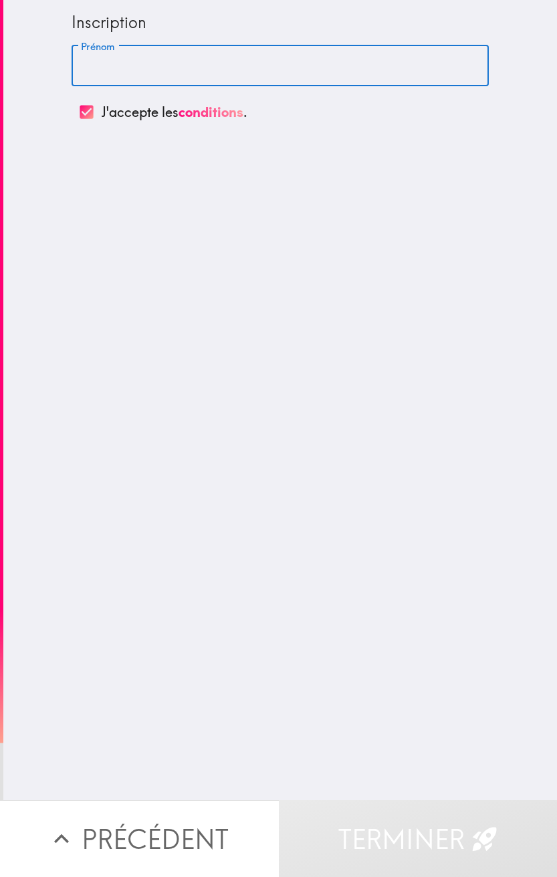
click at [113, 66] on input "Prénom" at bounding box center [280, 65] width 417 height 41
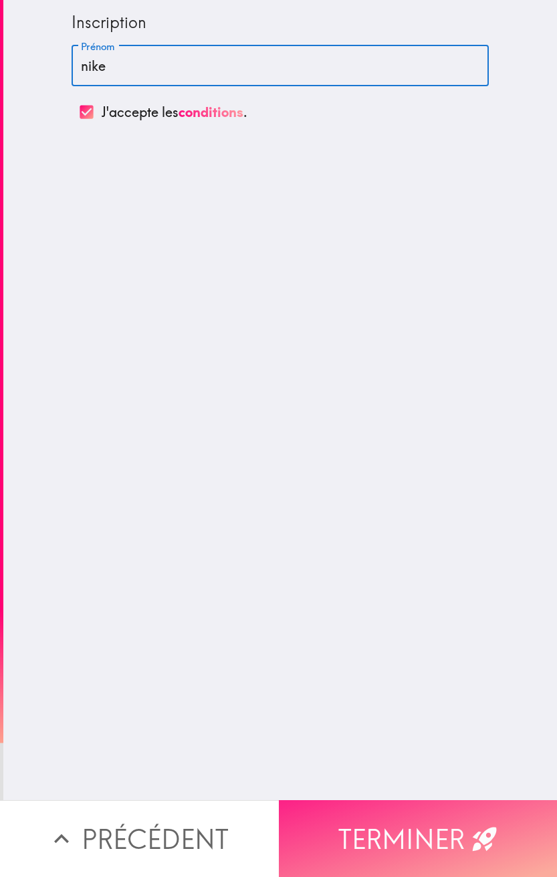
type input "nike"
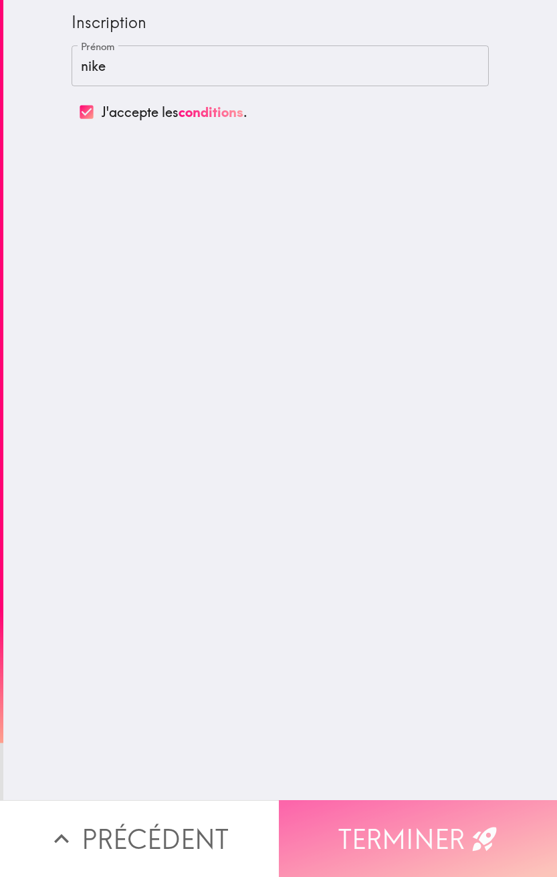
click at [449, 399] on button "Terminer" at bounding box center [418, 839] width 279 height 77
